Goal: Task Accomplishment & Management: Manage account settings

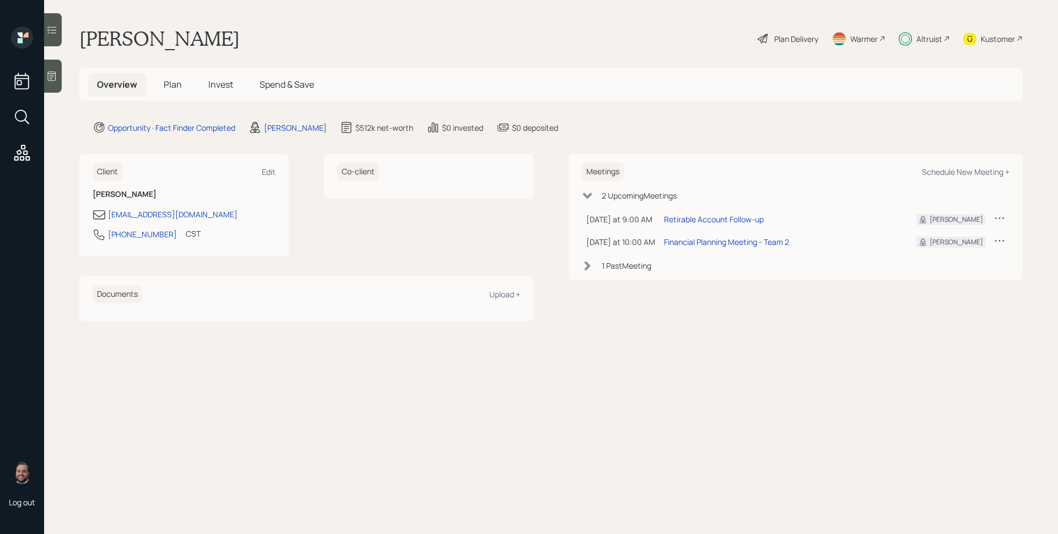
click at [179, 79] on span "Plan" at bounding box center [173, 84] width 18 height 12
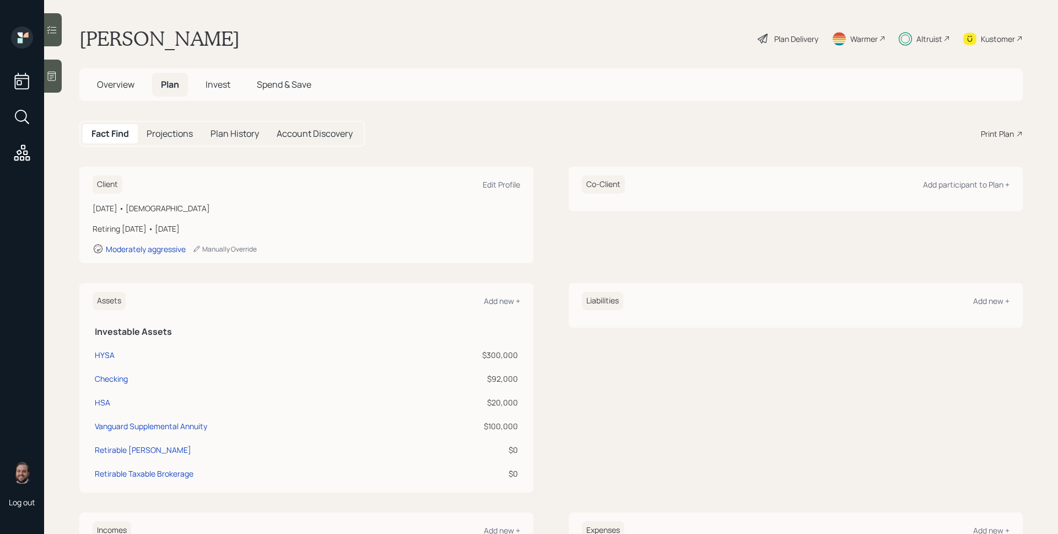
click at [996, 133] on div "Print Plan" at bounding box center [997, 134] width 33 height 12
click at [207, 83] on span "Invest" at bounding box center [218, 84] width 25 height 12
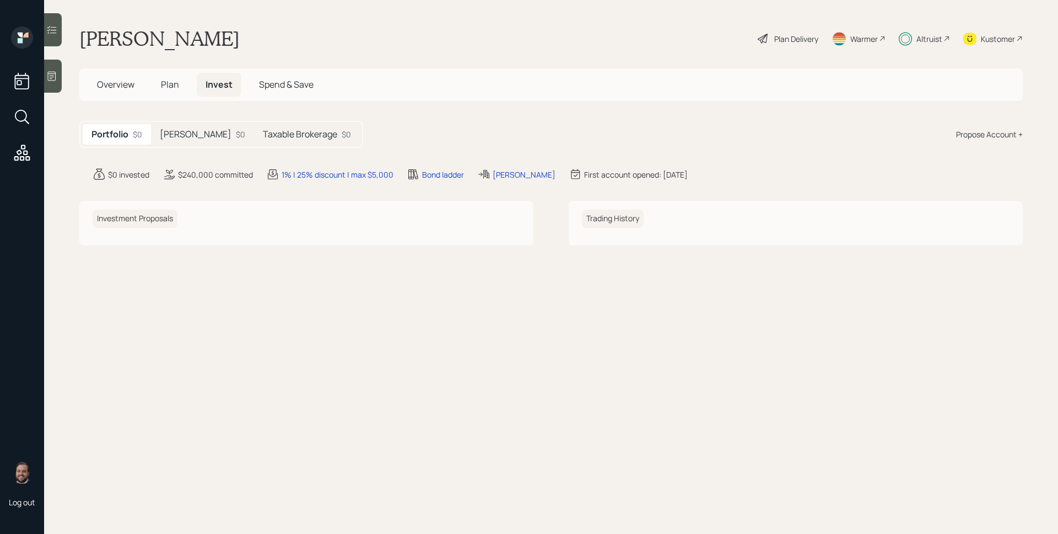
click at [201, 127] on div "Roth IRA $0" at bounding box center [202, 134] width 103 height 20
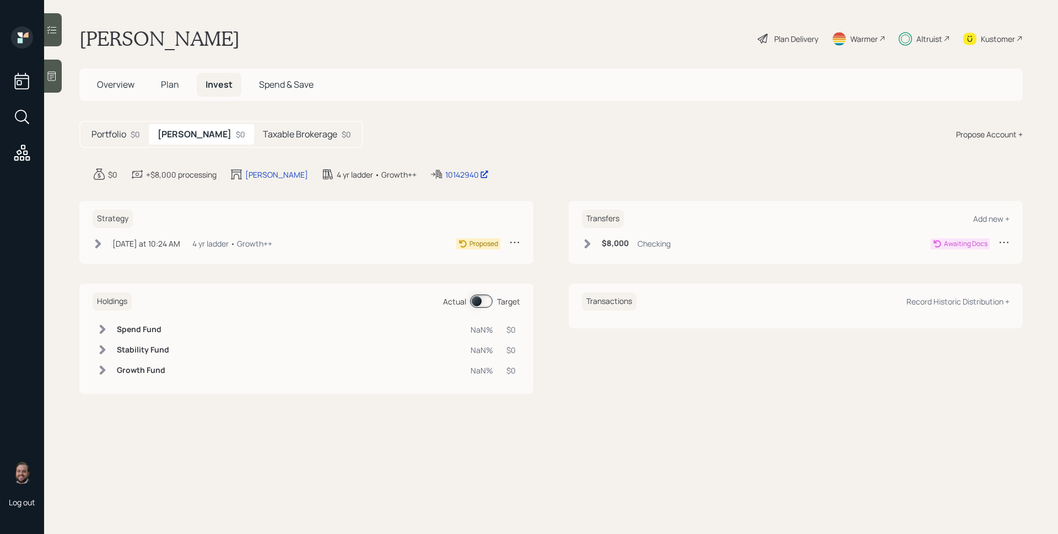
click at [263, 133] on h5 "Taxable Brokerage" at bounding box center [300, 134] width 74 height 10
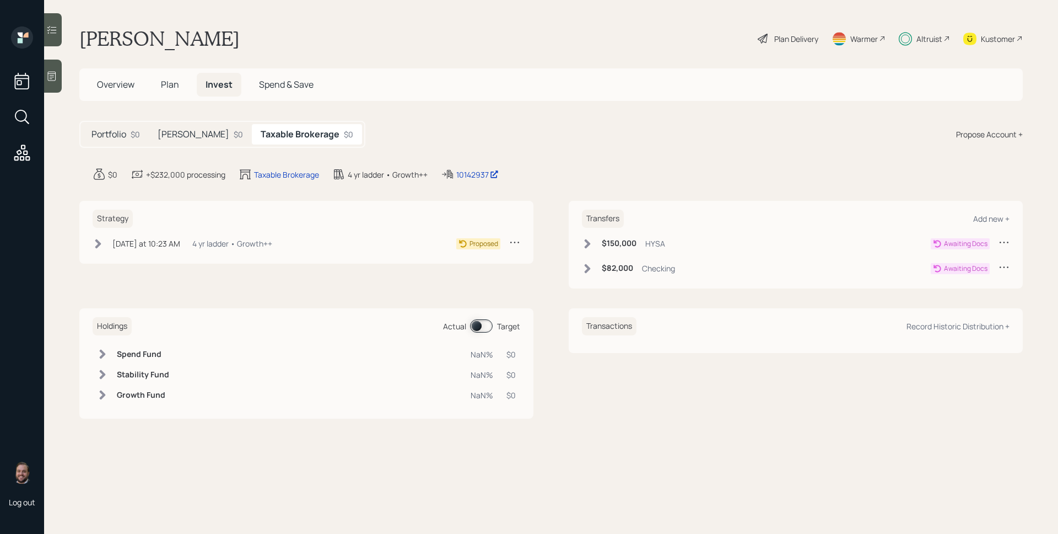
click at [167, 131] on h5 "[PERSON_NAME]" at bounding box center [194, 134] width 72 height 10
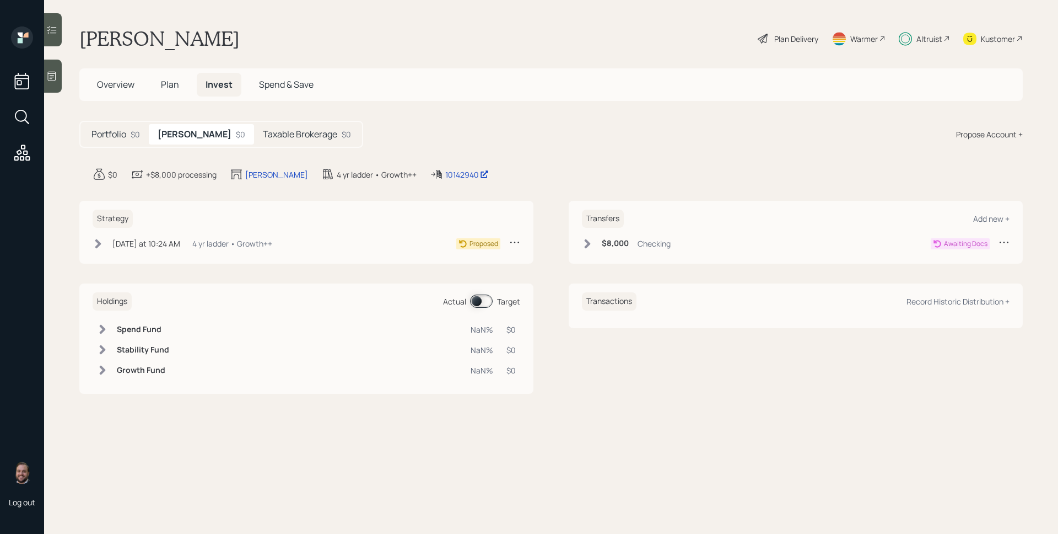
click at [126, 127] on div "Portfolio $0" at bounding box center [116, 134] width 66 height 20
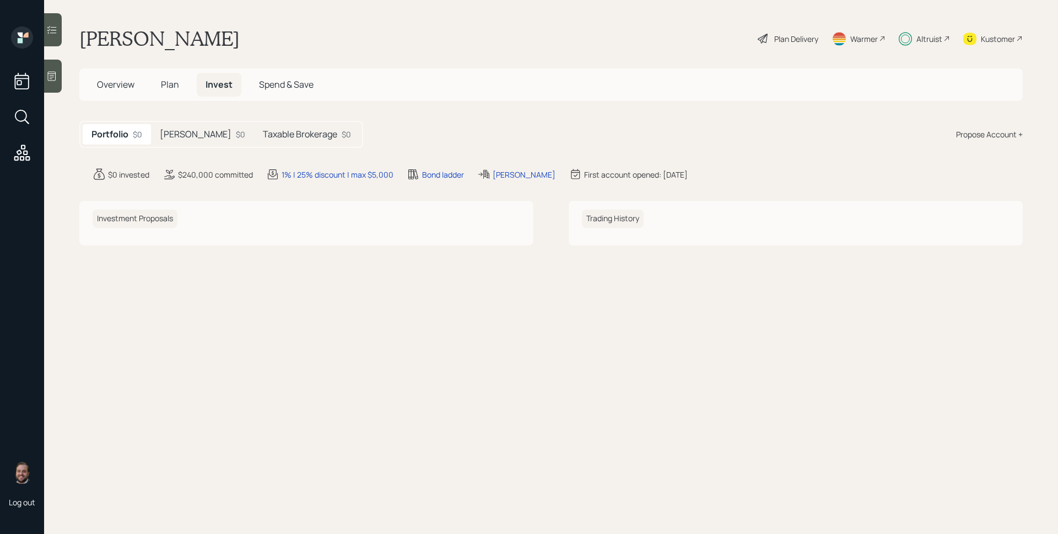
click at [922, 39] on div "Altruist" at bounding box center [930, 39] width 26 height 12
click at [166, 81] on span "Plan" at bounding box center [170, 84] width 18 height 12
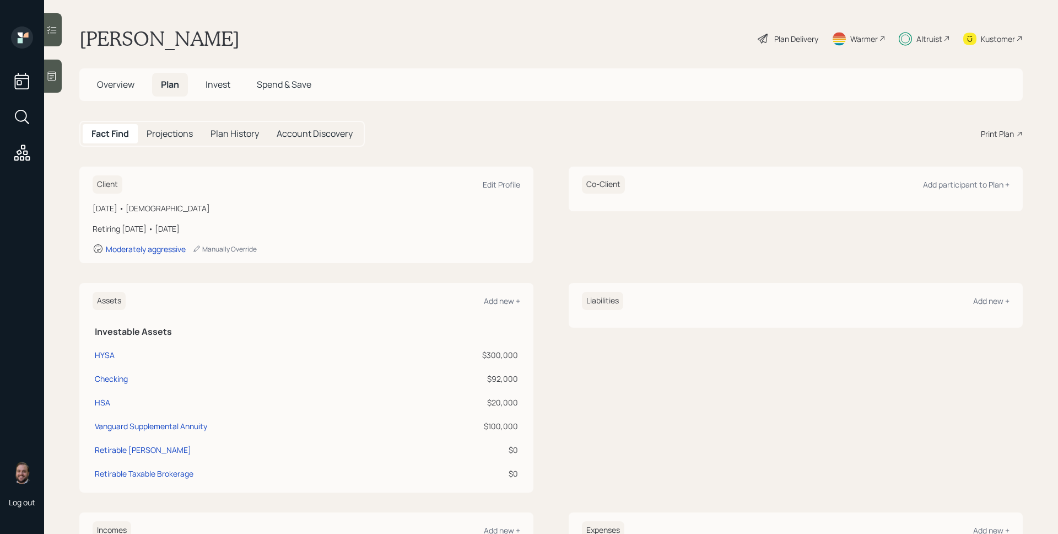
click at [120, 84] on span "Overview" at bounding box center [115, 84] width 37 height 12
